Goal: Entertainment & Leisure: Consume media (video, audio)

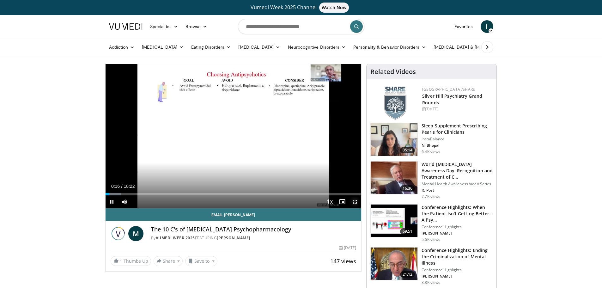
click at [357, 200] on span "Video Player" at bounding box center [355, 201] width 13 height 13
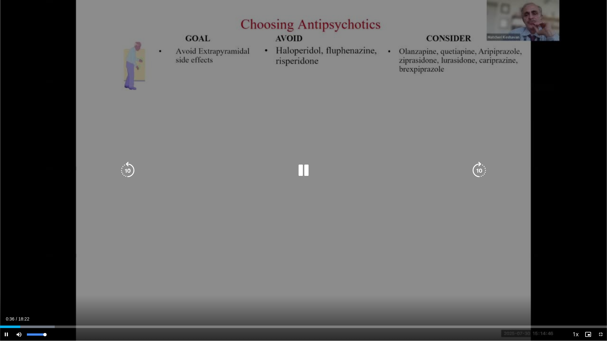
drag, startPoint x: 44, startPoint y: 335, endPoint x: 112, endPoint y: 333, distance: 67.9
click at [65, 288] on div "Current Time 0:36 / Duration 18:22 Pause Skip Backward Skip Forward Mute 100% L…" at bounding box center [303, 334] width 607 height 13
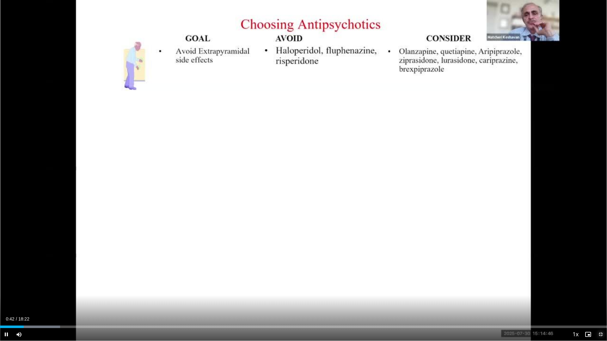
click at [599, 288] on span "Video Player" at bounding box center [600, 334] width 13 height 13
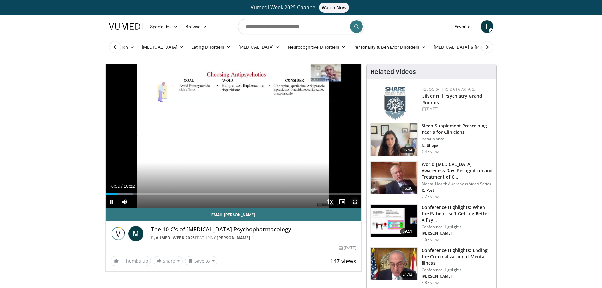
click at [352, 201] on span "Video Player" at bounding box center [355, 201] width 13 height 13
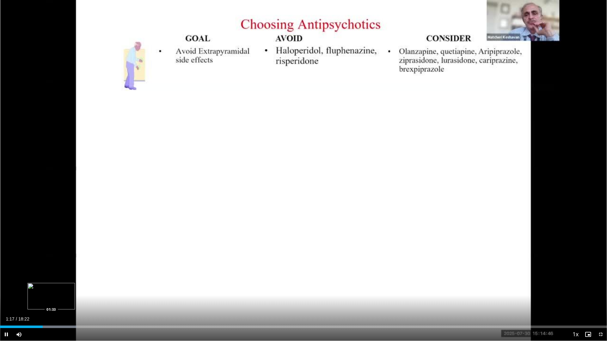
click at [51, 288] on div "Loaded : 12.59% 01:17 01:33" at bounding box center [303, 327] width 607 height 3
click at [66, 288] on div "Loaded : 12.59% 02:00 02:00" at bounding box center [303, 325] width 607 height 6
click at [77, 288] on div "Loaded : 16.19% 02:00 02:19" at bounding box center [303, 325] width 607 height 6
click at [88, 288] on div "Progress Bar" at bounding box center [88, 327] width 53 height 3
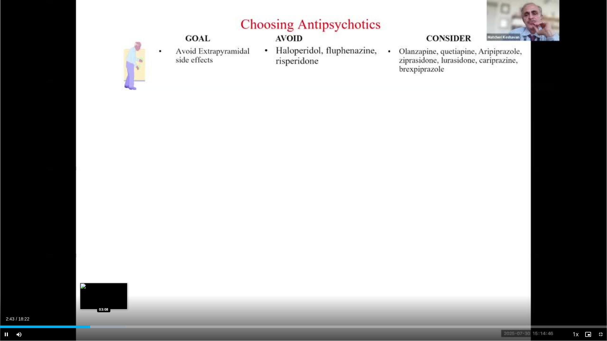
click at [104, 288] on div "Progress Bar" at bounding box center [99, 327] width 53 height 3
click at [120, 288] on div "Progress Bar" at bounding box center [113, 327] width 50 height 3
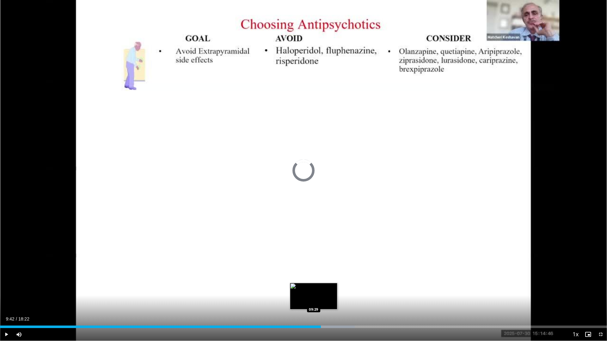
click at [313, 288] on div "09:43" at bounding box center [160, 327] width 321 height 3
click at [309, 288] on div "09:30" at bounding box center [157, 327] width 314 height 3
click at [294, 288] on div "Loaded : 58.46% 09:22 09:08" at bounding box center [303, 325] width 607 height 6
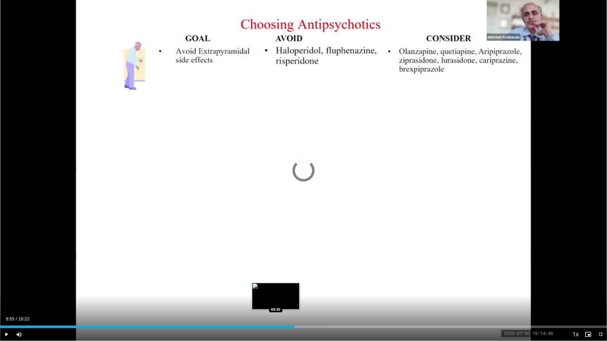
click at [276, 288] on div "Loaded : 54.46% 08:55 08:20" at bounding box center [303, 325] width 607 height 6
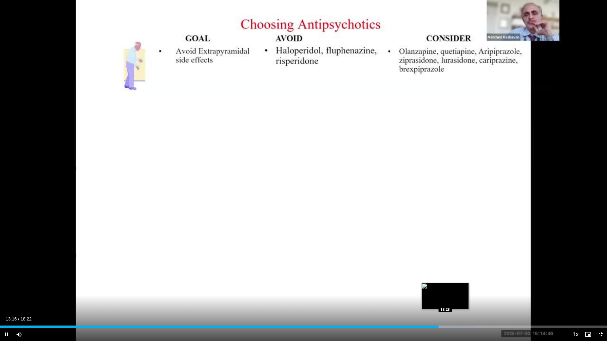
click at [445, 288] on div "Progress Bar" at bounding box center [447, 327] width 54 height 3
click at [446, 288] on div "Loaded : 79.15% 13:32 13:31" at bounding box center [303, 327] width 607 height 3
click at [444, 288] on div "13:31" at bounding box center [223, 327] width 446 height 3
click at [442, 288] on div "Loaded : 79.15% 13:28 13:24" at bounding box center [303, 325] width 607 height 6
click at [436, 288] on div "13:25" at bounding box center [221, 327] width 443 height 3
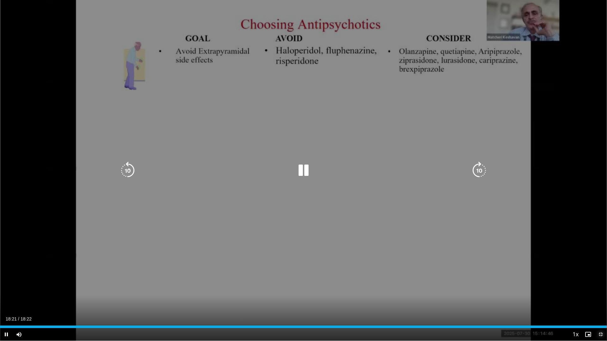
click at [600, 288] on span "Video Player" at bounding box center [600, 334] width 13 height 13
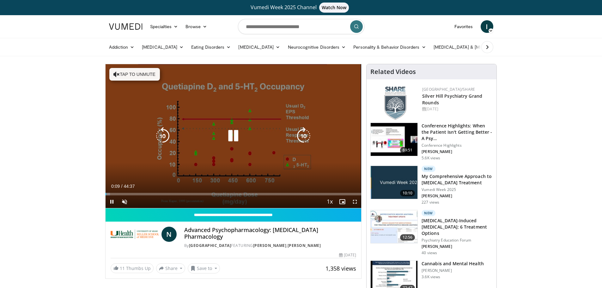
click at [116, 76] on icon "Video Player" at bounding box center [116, 74] width 6 height 6
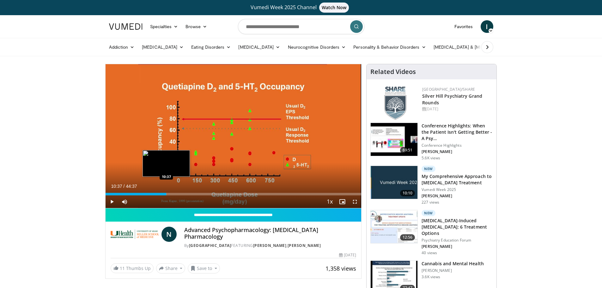
click at [166, 194] on div "Loaded : 23.93% 10:37 10:37" at bounding box center [234, 194] width 256 height 3
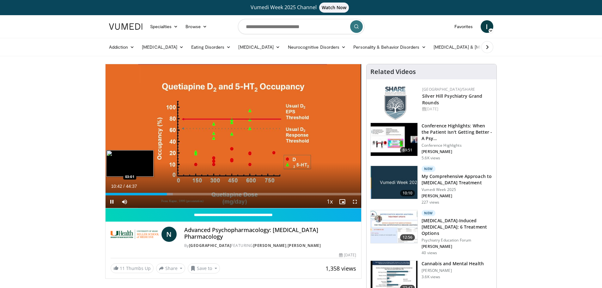
click at [123, 192] on video-js "**********" at bounding box center [234, 136] width 256 height 144
click at [125, 194] on div "10:43" at bounding box center [137, 194] width 62 height 3
click at [115, 194] on div "03:28" at bounding box center [116, 194] width 20 height 3
click at [110, 192] on div "Loaded : 6.30% 01:40 00:52" at bounding box center [234, 192] width 256 height 6
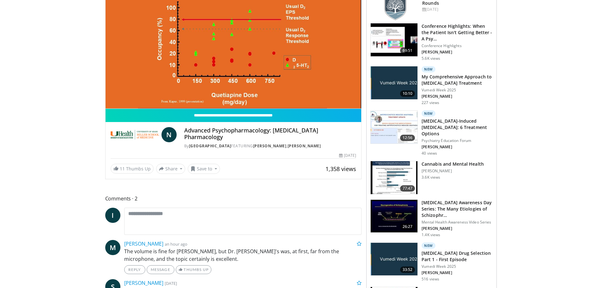
scroll to position [126, 0]
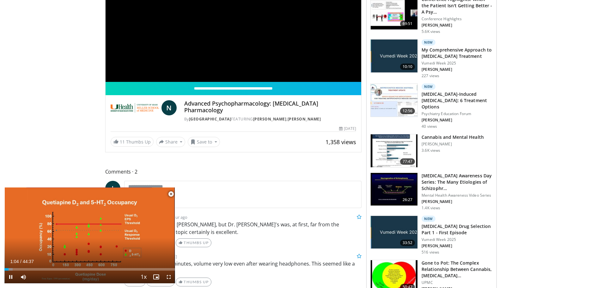
click at [172, 195] on span "Video Player" at bounding box center [171, 194] width 13 height 13
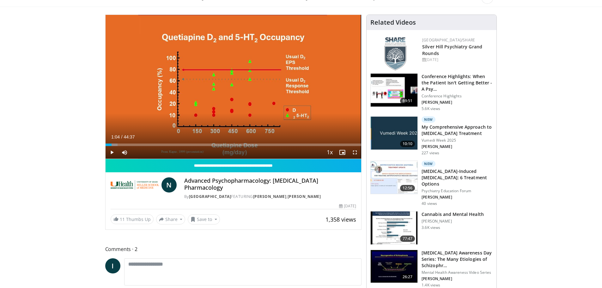
scroll to position [0, 0]
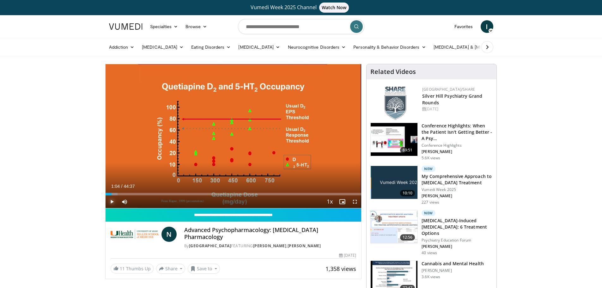
click at [113, 199] on span "Video Player" at bounding box center [112, 201] width 13 height 13
click at [351, 202] on span "Video Player" at bounding box center [355, 201] width 13 height 13
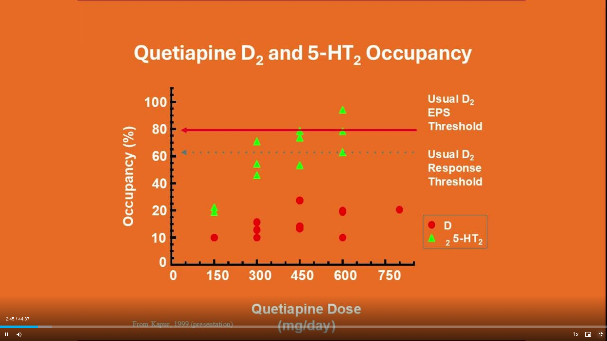
click at [602, 288] on span "Video Player" at bounding box center [600, 334] width 13 height 13
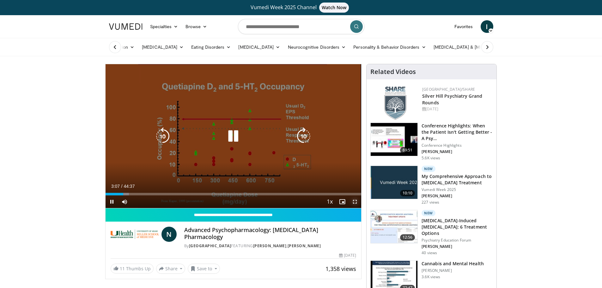
drag, startPoint x: 356, startPoint y: 199, endPoint x: 360, endPoint y: 237, distance: 37.8
click at [356, 199] on span "Video Player" at bounding box center [355, 201] width 13 height 13
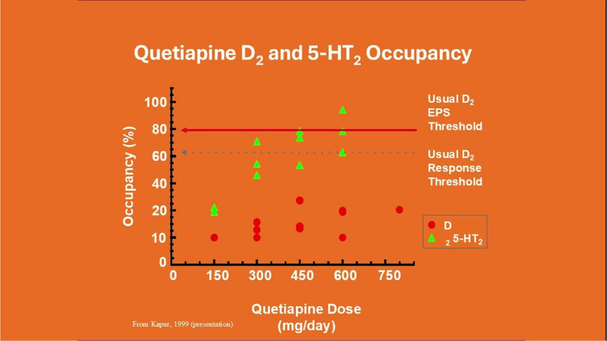
click at [126, 288] on video-js "**********" at bounding box center [303, 170] width 607 height 341
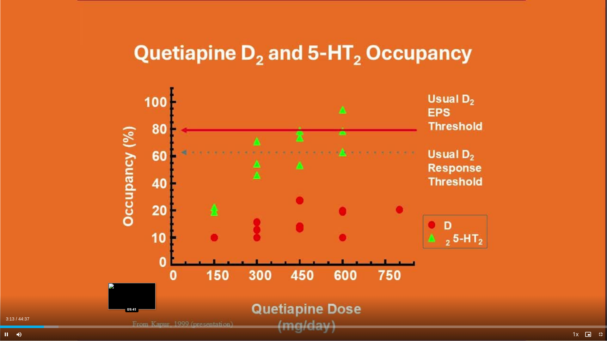
click at [132, 288] on div "Loaded : 9.63% 03:14 09:41" at bounding box center [303, 327] width 607 height 3
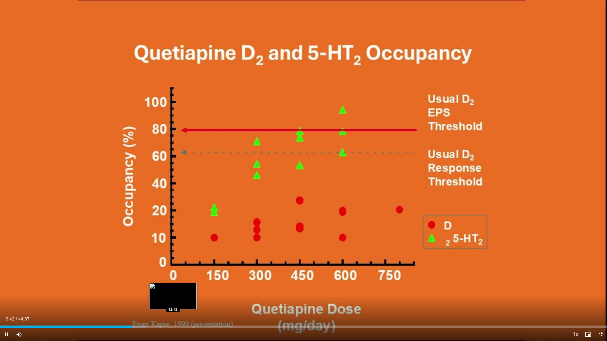
click at [173, 288] on div "Loaded : 24.08% 09:42 12:42" at bounding box center [303, 325] width 607 height 6
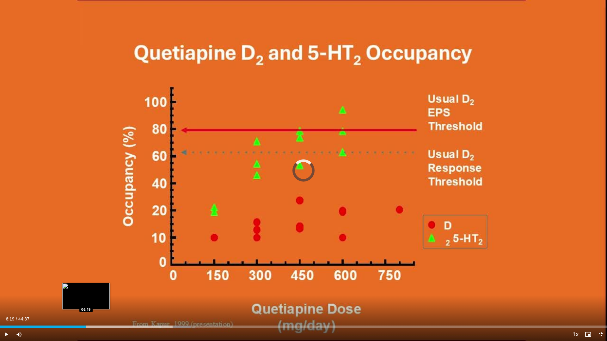
click at [86, 288] on div "Loaded : 31.41% 12:55 06:19" at bounding box center [303, 325] width 607 height 6
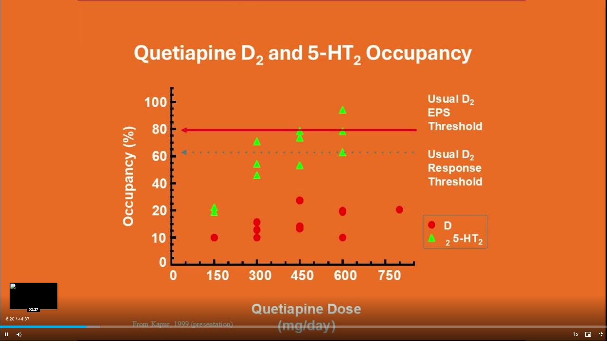
click at [32, 288] on div "Loaded : 16.45% 06:20 02:27" at bounding box center [303, 327] width 607 height 3
click at [36, 288] on div "Loaded : 7.78% 02:23 02:36" at bounding box center [303, 327] width 607 height 3
click at [601, 288] on span "Video Player" at bounding box center [600, 334] width 13 height 13
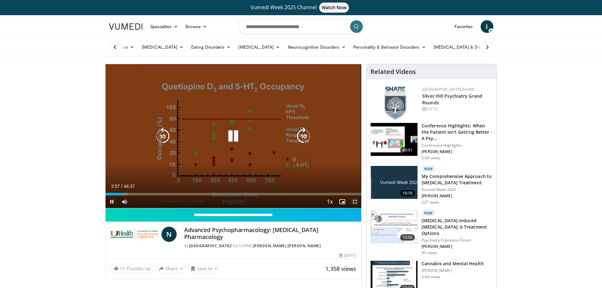
drag, startPoint x: 353, startPoint y: 203, endPoint x: 375, endPoint y: 241, distance: 44.2
click at [353, 203] on span "Video Player" at bounding box center [355, 201] width 13 height 13
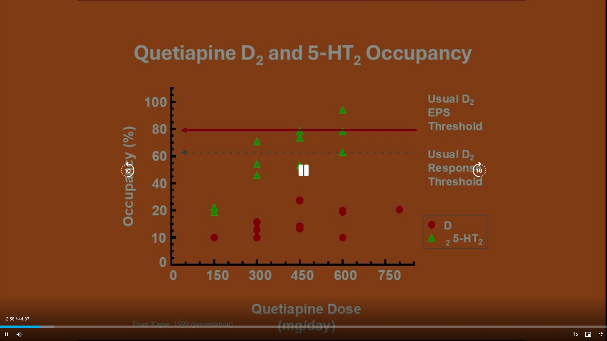
click at [581, 93] on div "10 seconds Tap to unmute" at bounding box center [303, 170] width 607 height 341
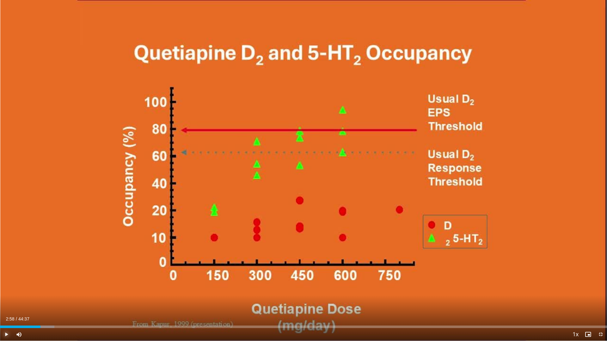
click at [3, 288] on span "Video Player" at bounding box center [6, 334] width 13 height 13
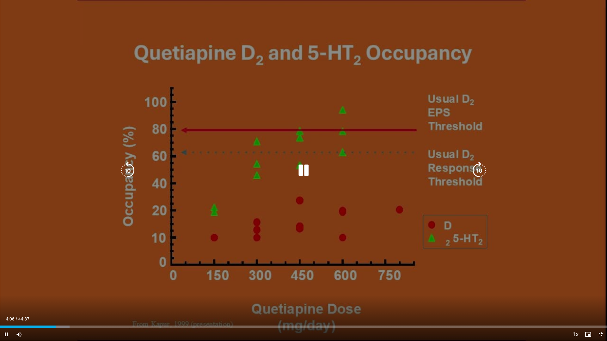
drag, startPoint x: 567, startPoint y: 311, endPoint x: 527, endPoint y: 23, distance: 291.3
click at [567, 288] on div "10 seconds Tap to unmute" at bounding box center [303, 170] width 607 height 341
click at [527, 23] on div "10 seconds Tap to unmute" at bounding box center [303, 170] width 607 height 341
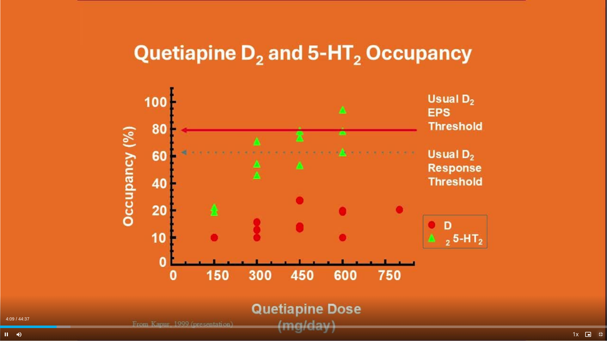
click at [602, 288] on span "Video Player" at bounding box center [600, 334] width 13 height 13
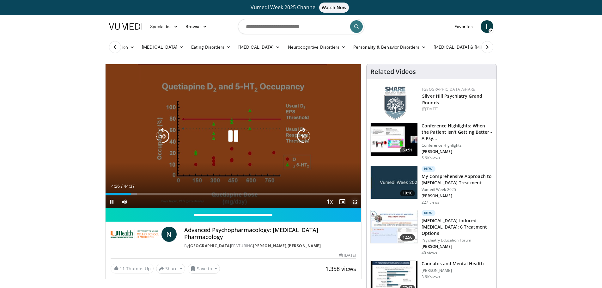
drag, startPoint x: 354, startPoint y: 202, endPoint x: 355, endPoint y: 240, distance: 38.2
click at [354, 202] on span "Video Player" at bounding box center [355, 201] width 13 height 13
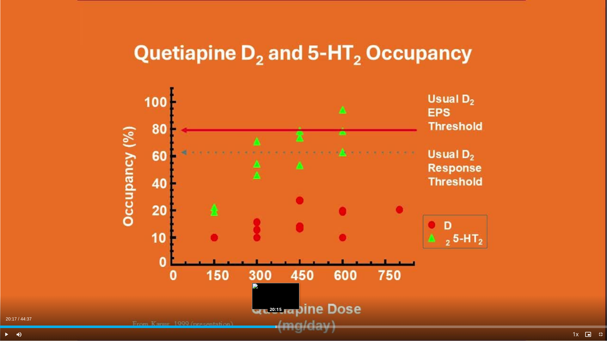
click at [276, 288] on div "Loaded : 48.17% 20:17 20:15" at bounding box center [303, 327] width 607 height 3
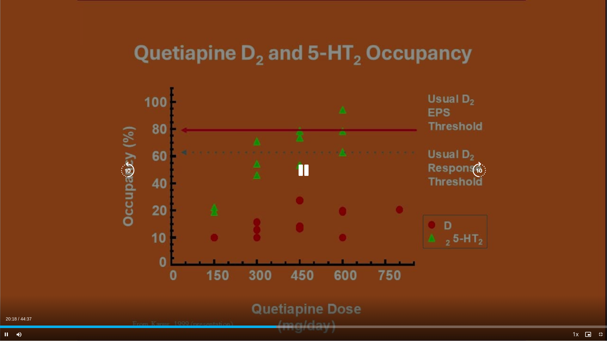
click at [589, 220] on div "10 seconds Tap to unmute" at bounding box center [303, 170] width 607 height 341
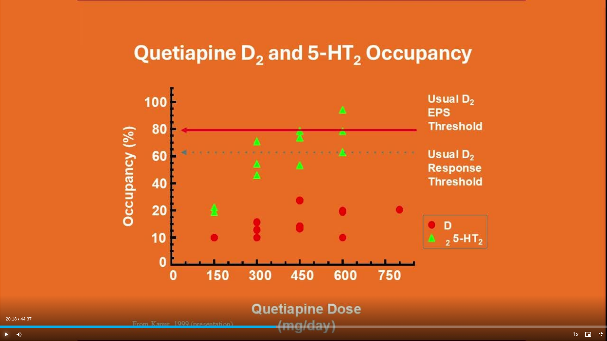
click at [3, 288] on span "Video Player" at bounding box center [6, 334] width 13 height 13
click at [275, 288] on div "Loaded : 48.17% 20:27 20:13" at bounding box center [303, 327] width 607 height 3
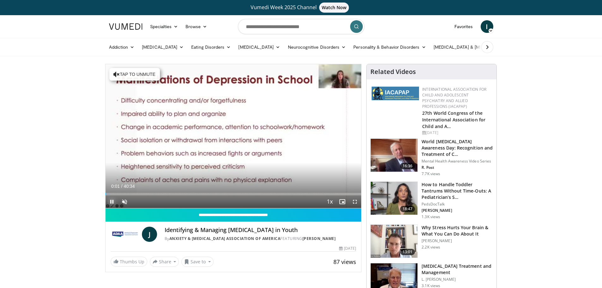
click at [112, 198] on span "Video Player" at bounding box center [112, 201] width 13 height 13
click at [110, 202] on span "Video Player" at bounding box center [112, 201] width 13 height 13
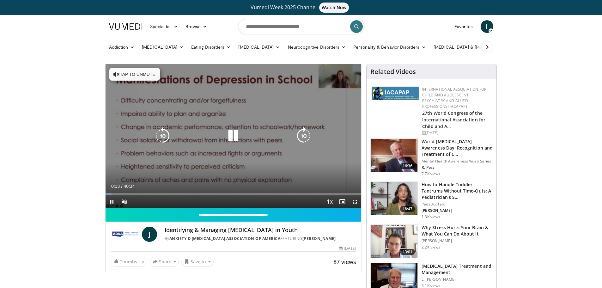
click at [124, 75] on button "Tap to unmute" at bounding box center [134, 74] width 51 height 13
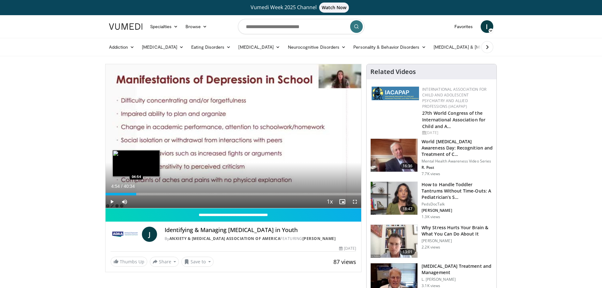
click at [136, 193] on div "Loaded : 13.12% 04:19 04:54" at bounding box center [234, 194] width 256 height 3
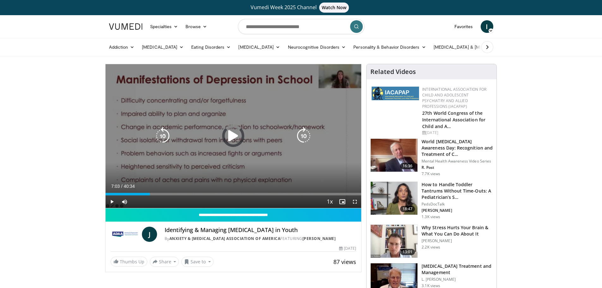
click at [150, 191] on div "Loaded : 14.76% 07:03 06:39" at bounding box center [234, 192] width 256 height 6
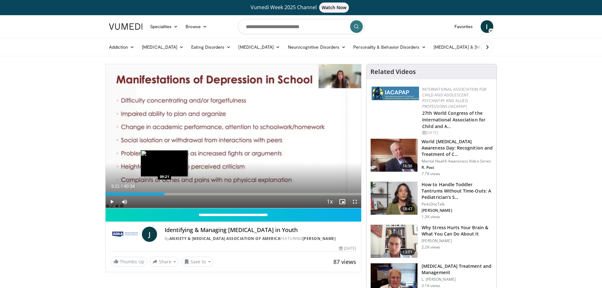
click at [164, 190] on div "Loaded : 24.20% 09:21 09:21" at bounding box center [234, 192] width 256 height 6
click at [178, 190] on div "Loaded : 28.30% 11:28 11:28" at bounding box center [234, 192] width 256 height 6
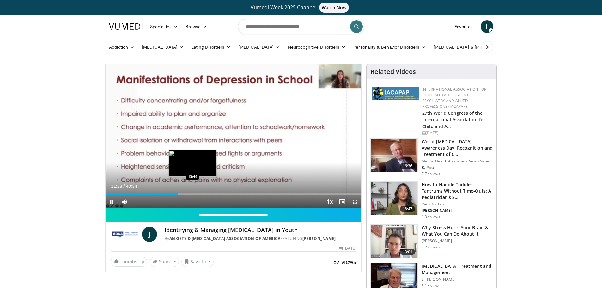
click at [192, 190] on div "Loaded : 30.81% 11:28 13:49" at bounding box center [234, 192] width 256 height 6
click at [212, 191] on div "Loaded : 36.92% 13:50 16:49" at bounding box center [234, 192] width 256 height 6
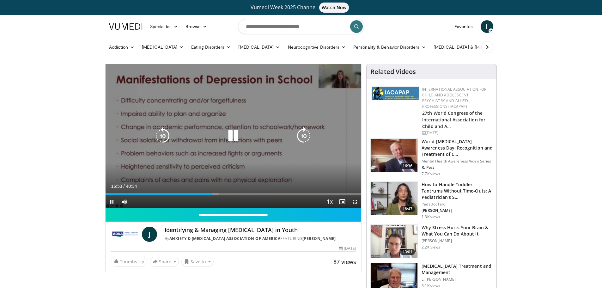
click at [223, 190] on div "Loaded : 44.30% 16:53 16:49" at bounding box center [234, 192] width 256 height 6
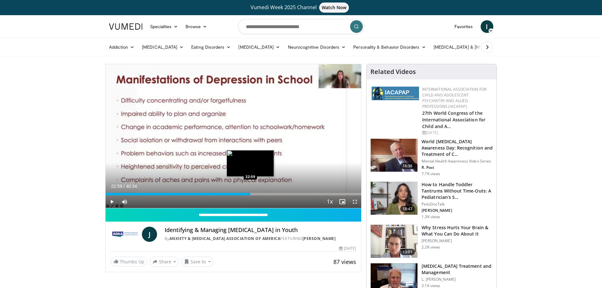
click at [250, 190] on div "Loaded : 56.70% 22:59 22:59" at bounding box center [234, 192] width 256 height 6
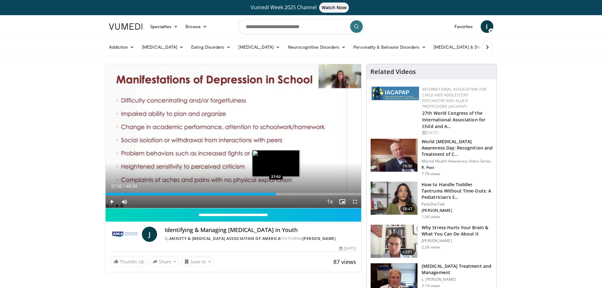
click at [276, 189] on div "Loaded : 67.27% 27:02 27:02" at bounding box center [234, 192] width 256 height 6
click at [278, 192] on div "Loaded : 69.43% 27:07 27:23" at bounding box center [234, 192] width 256 height 6
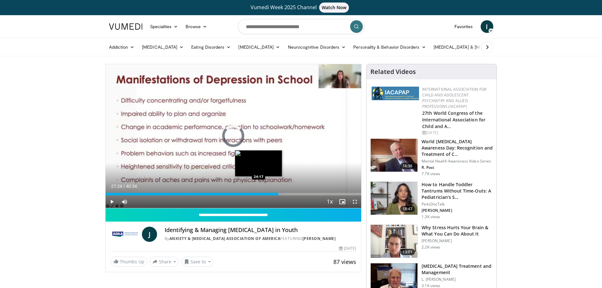
click at [258, 194] on div "27:24" at bounding box center [192, 194] width 173 height 3
click at [269, 192] on div "Loaded : 62.35% 24:17 25:50" at bounding box center [234, 192] width 256 height 6
click at [281, 190] on div "Loaded : 0.00% 25:56 27:47" at bounding box center [234, 192] width 256 height 6
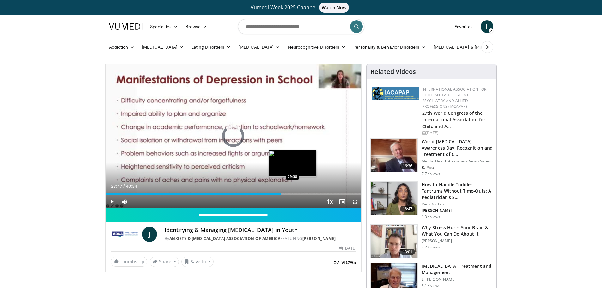
click at [292, 191] on div "Loaded : 69.32% 27:48 29:38" at bounding box center [234, 192] width 256 height 6
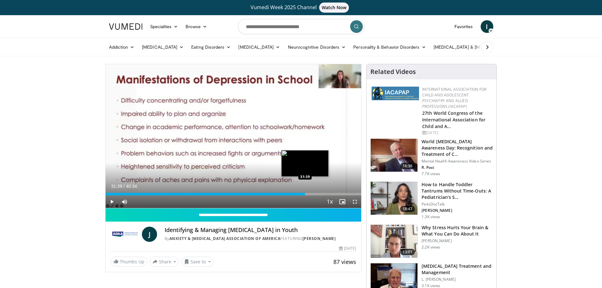
click at [305, 191] on div "Loaded : 78.06% 31:39 31:39" at bounding box center [234, 192] width 256 height 6
click at [317, 191] on div "Loaded : 80.40% 31:39 33:30" at bounding box center [234, 192] width 256 height 6
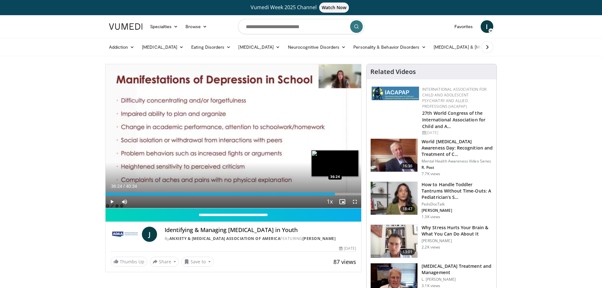
click at [335, 191] on div "Loaded : 89.83% 36:24 36:24" at bounding box center [234, 192] width 256 height 6
